Goal: Communication & Community: Ask a question

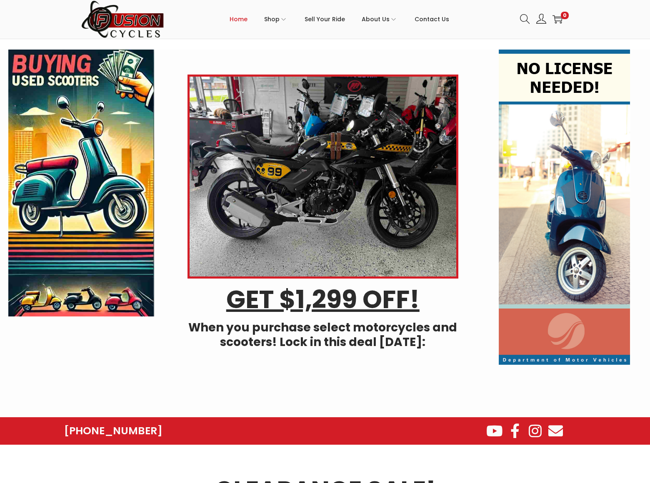
scroll to position [2349, 0]
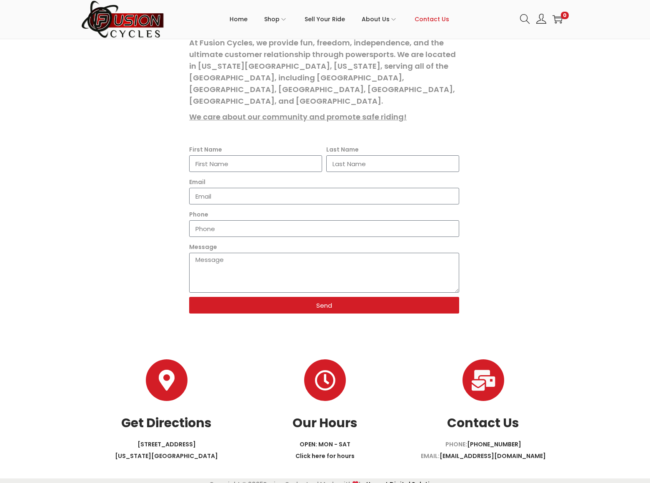
scroll to position [117, 0]
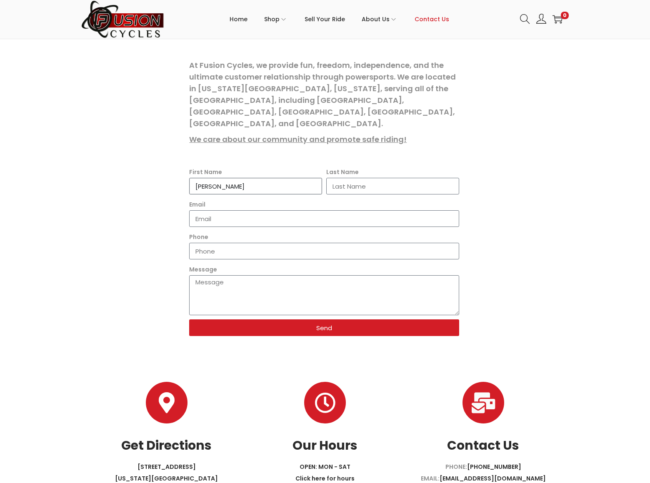
type input "Gary"
type input "Charles"
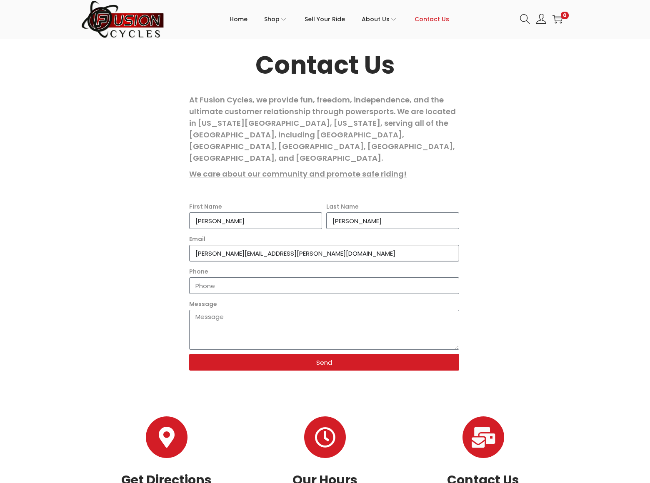
type input "gary.charles@dominatebanners.com"
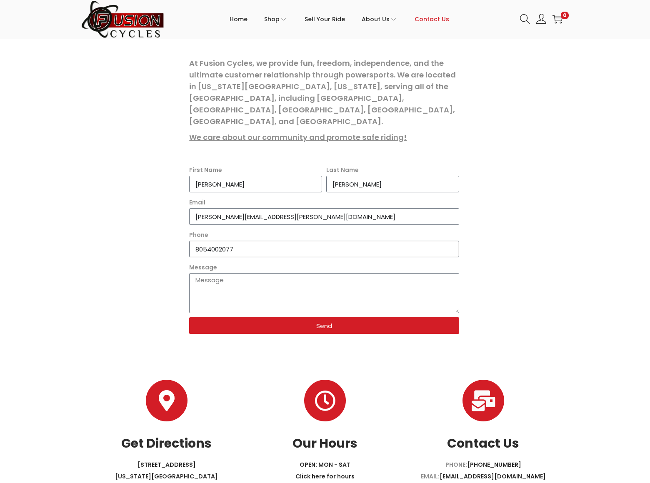
type input "8054002077"
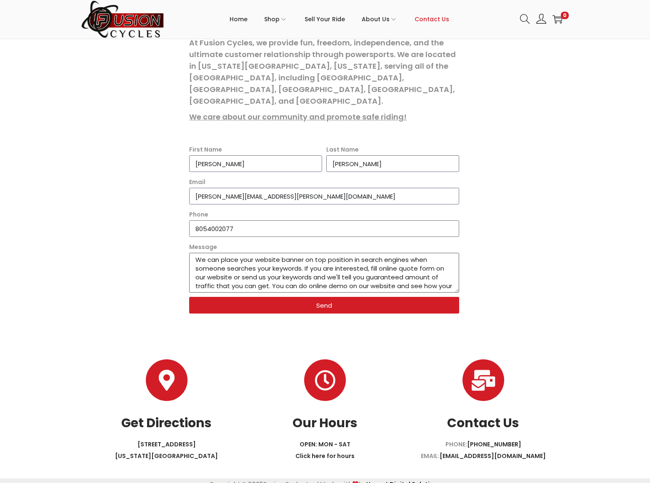
scroll to position [7, 0]
type textarea "We can place your website banner on top position in search engines when someone…"
click at [324, 302] on span "Send" at bounding box center [324, 305] width 16 height 6
